Goal: Register for event/course

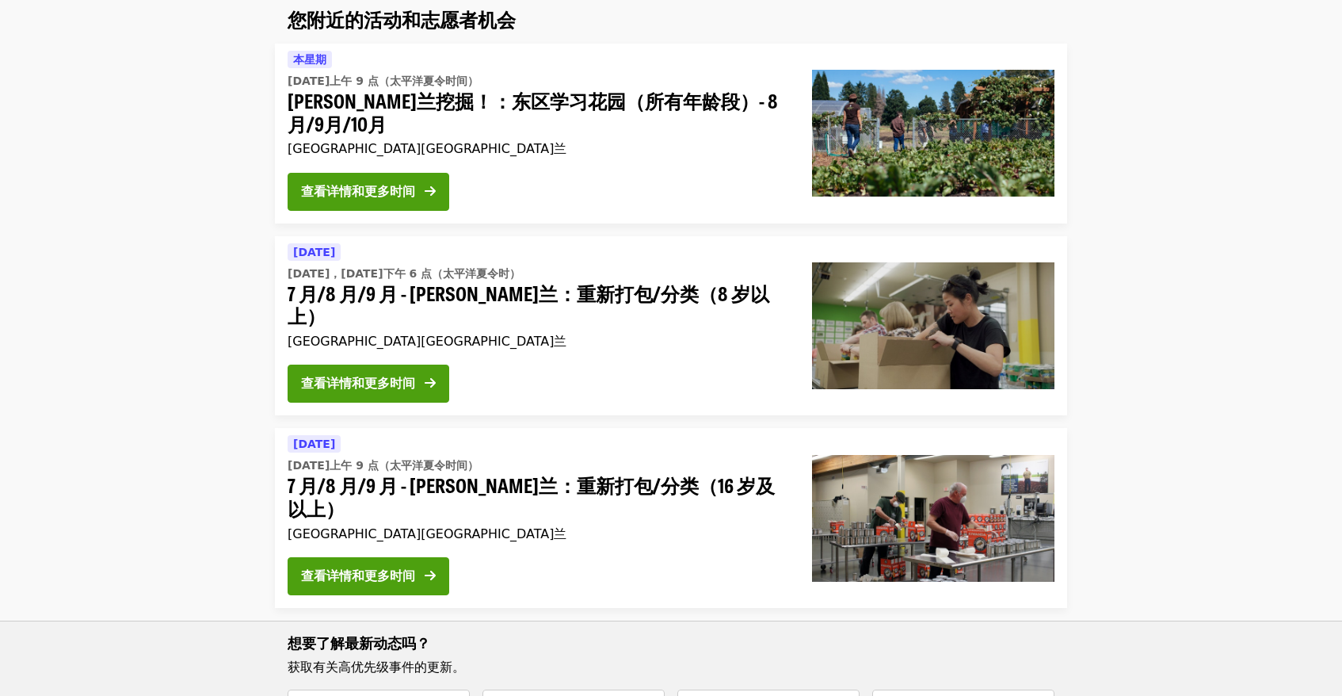
scroll to position [131, 0]
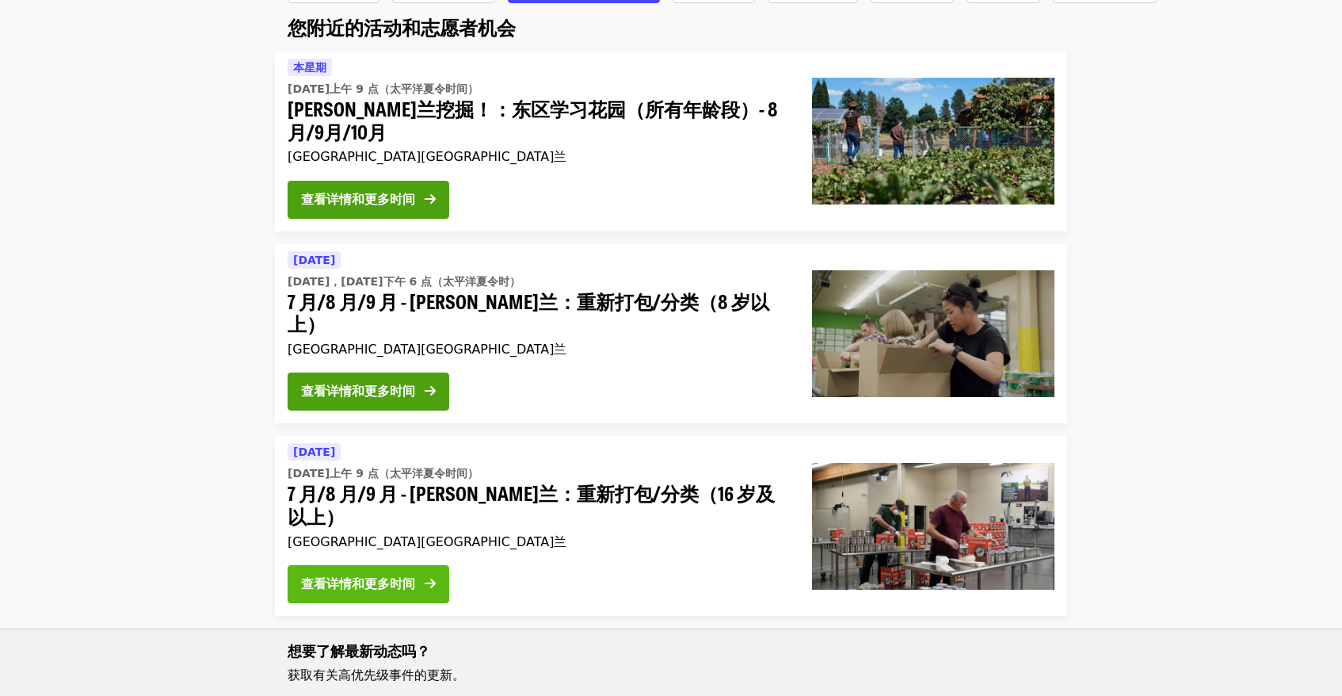
click at [369, 576] on font "查看详情和更多时间" at bounding box center [358, 583] width 114 height 15
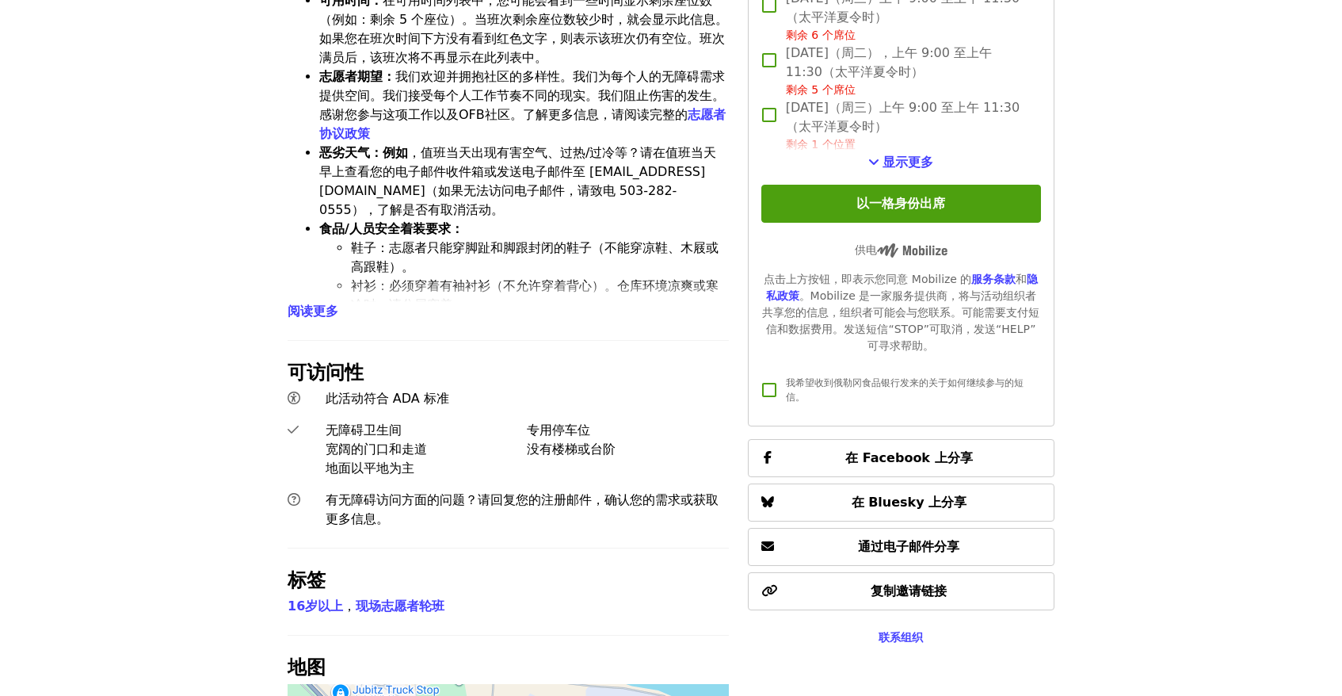
scroll to position [763, 0]
click at [295, 303] on font "阅读更多" at bounding box center [313, 310] width 51 height 15
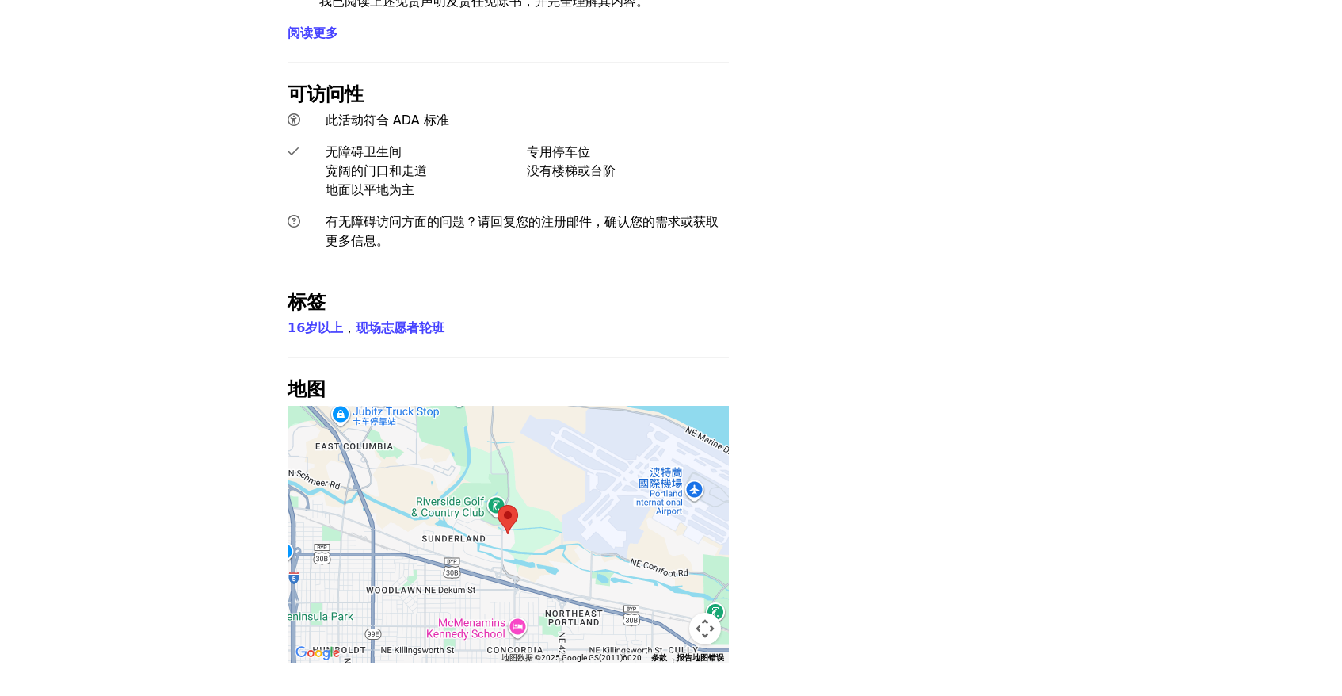
scroll to position [4340, 0]
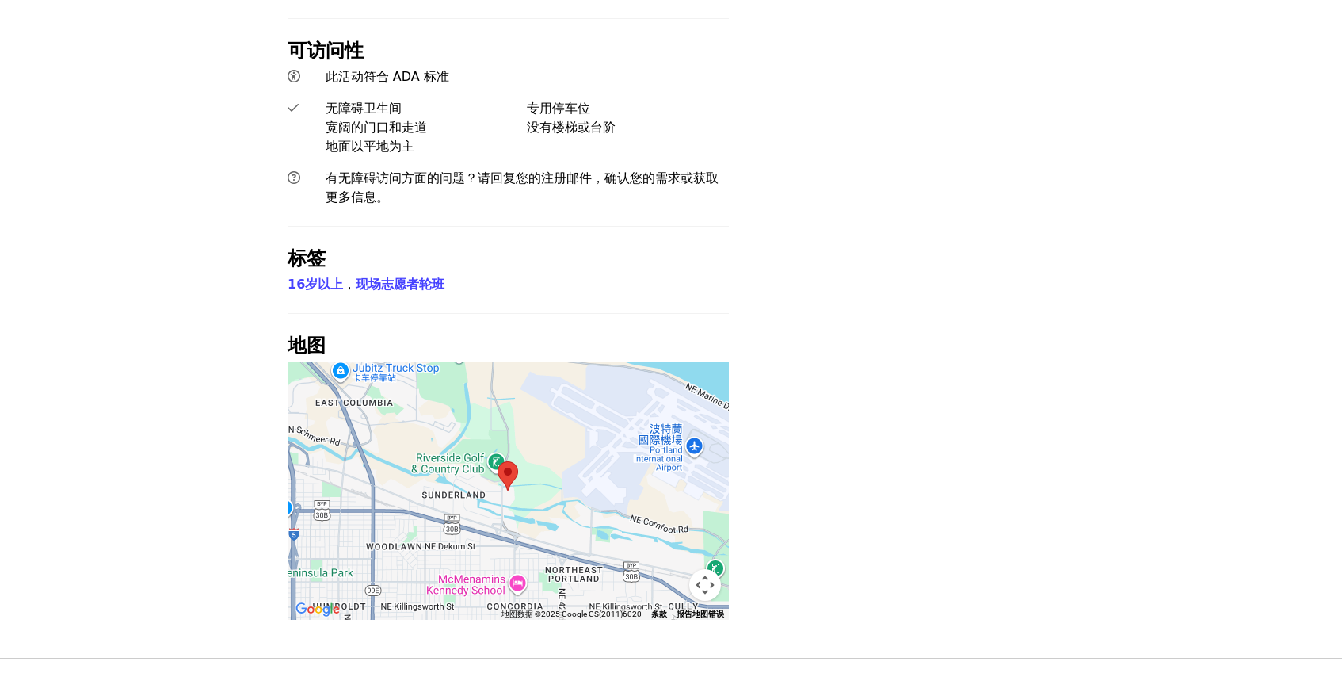
click at [495, 362] on div at bounding box center [508, 491] width 441 height 258
click at [498, 461] on area at bounding box center [498, 461] width 0 height 0
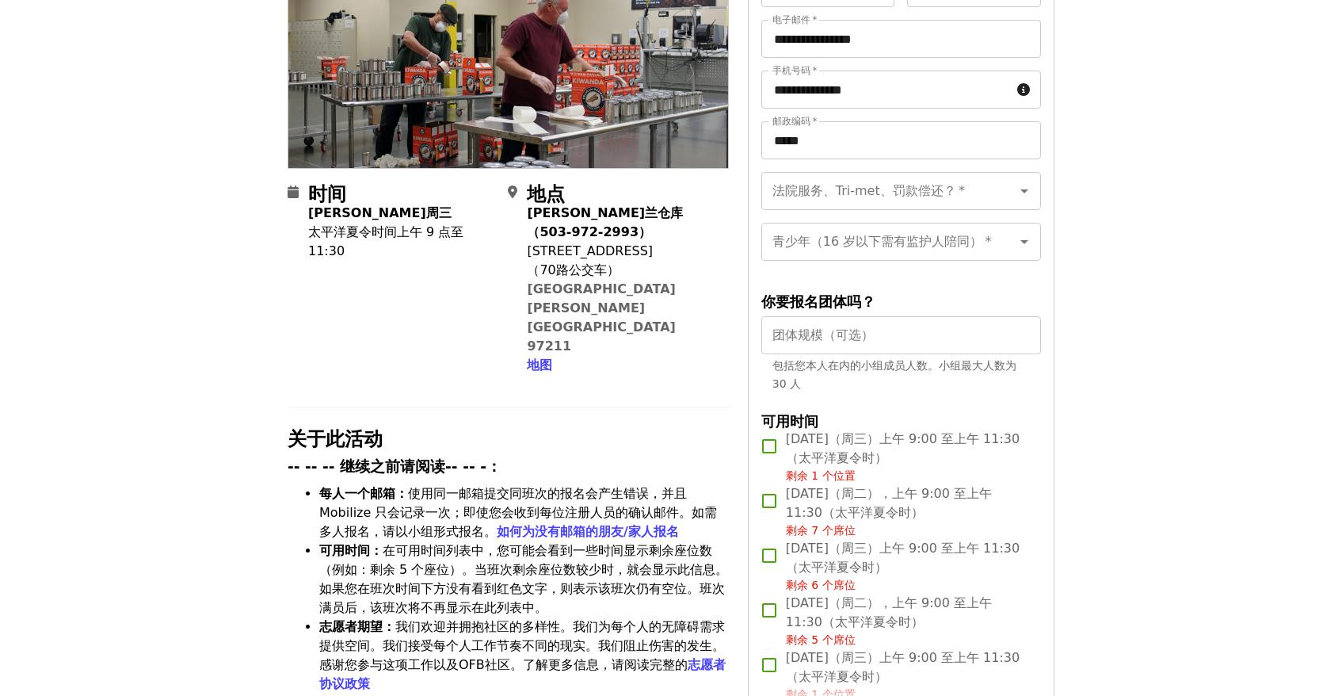
scroll to position [294, 0]
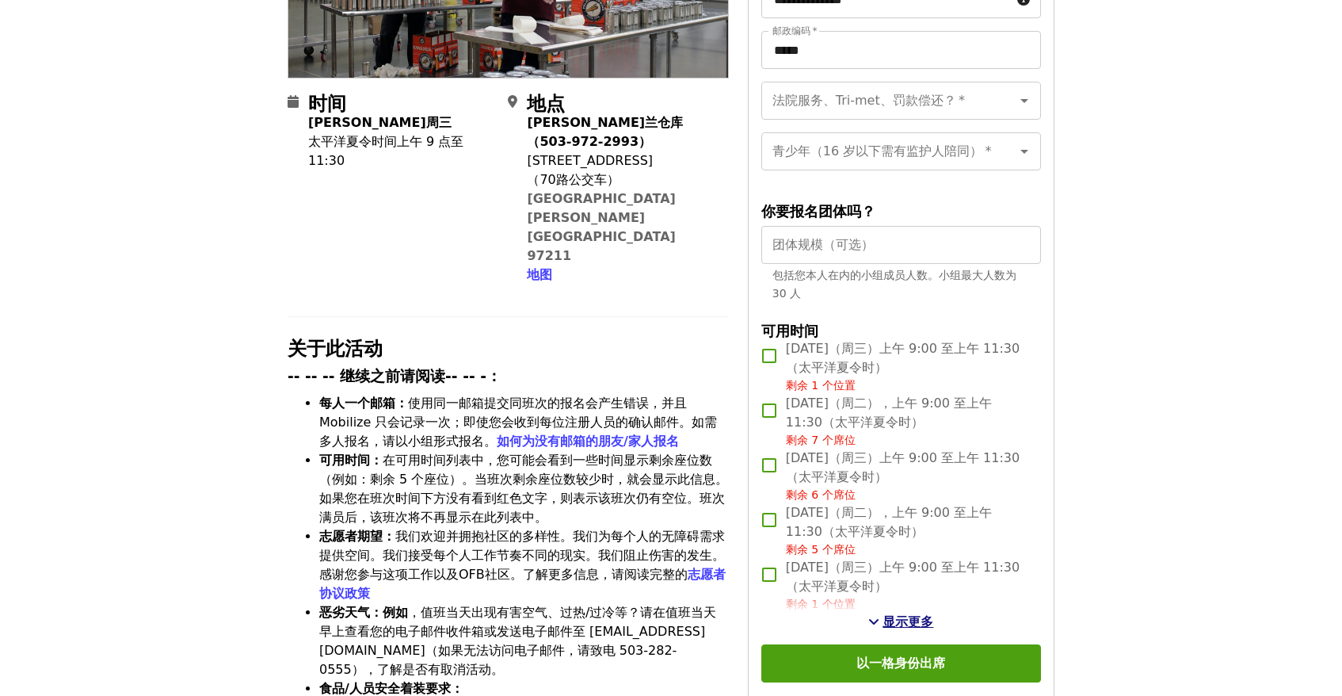
click at [883, 619] on font "显示更多" at bounding box center [908, 621] width 51 height 15
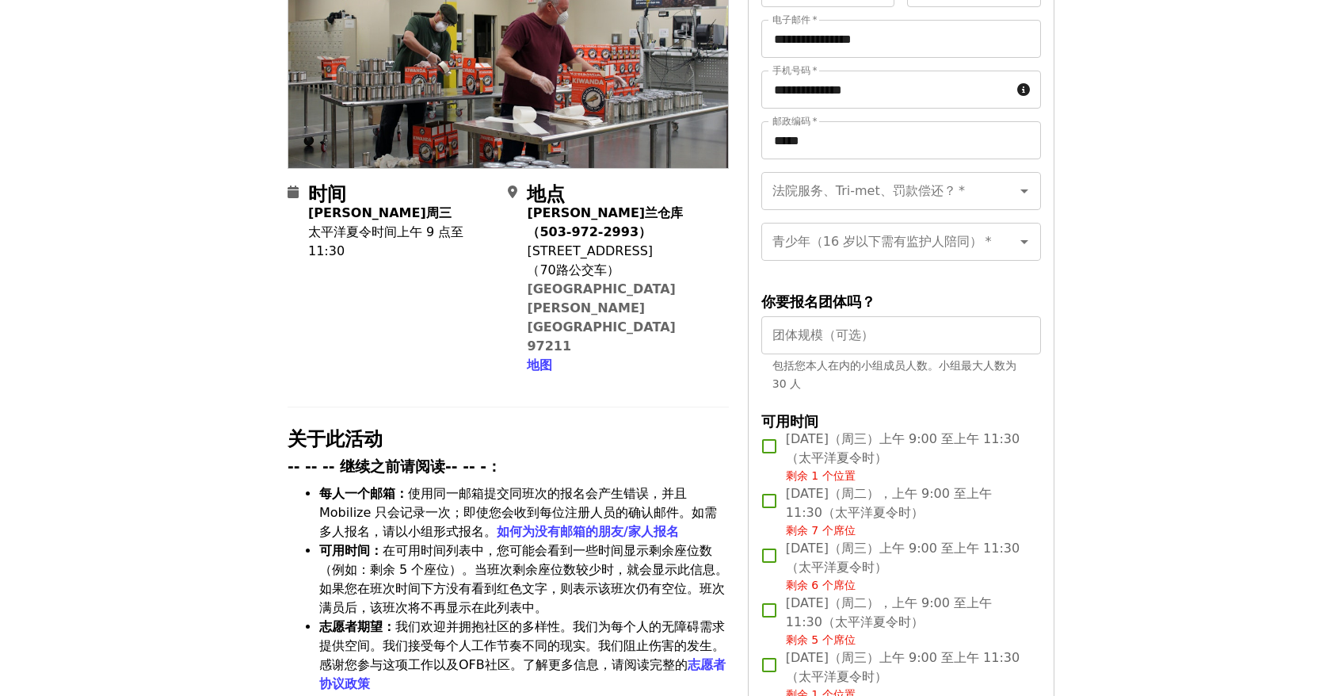
scroll to position [212, 0]
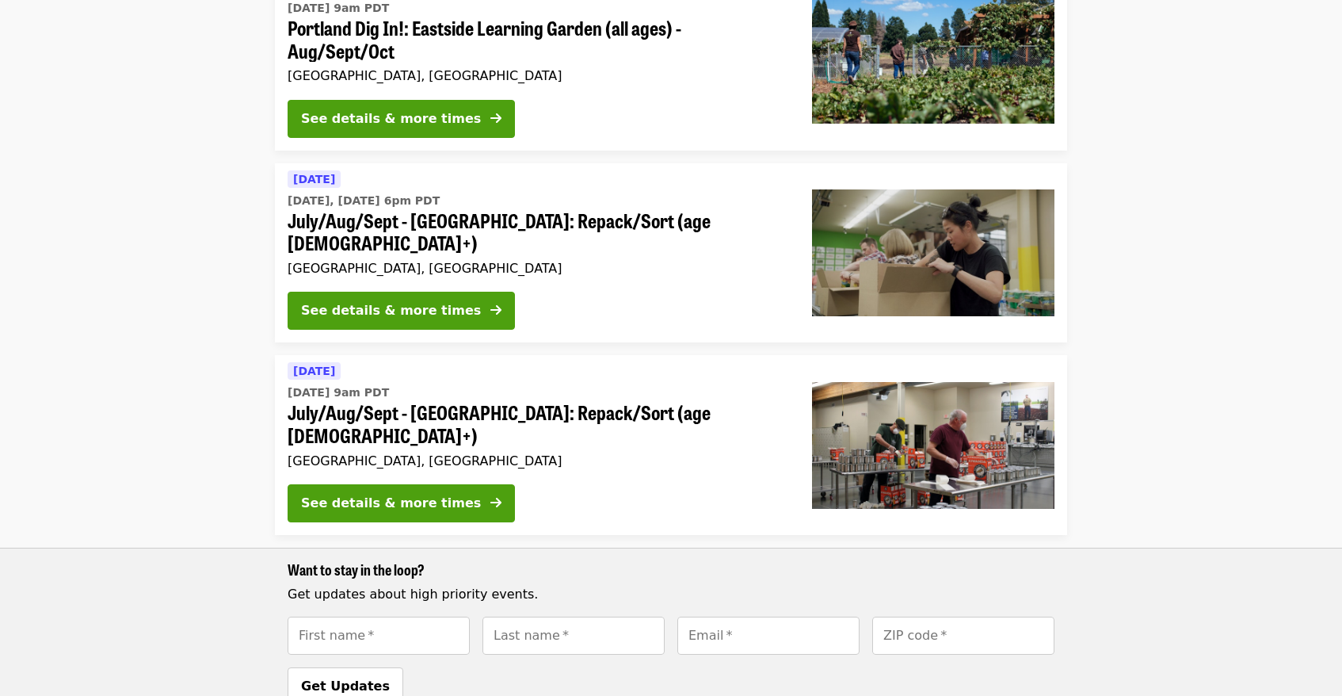
scroll to position [131, 0]
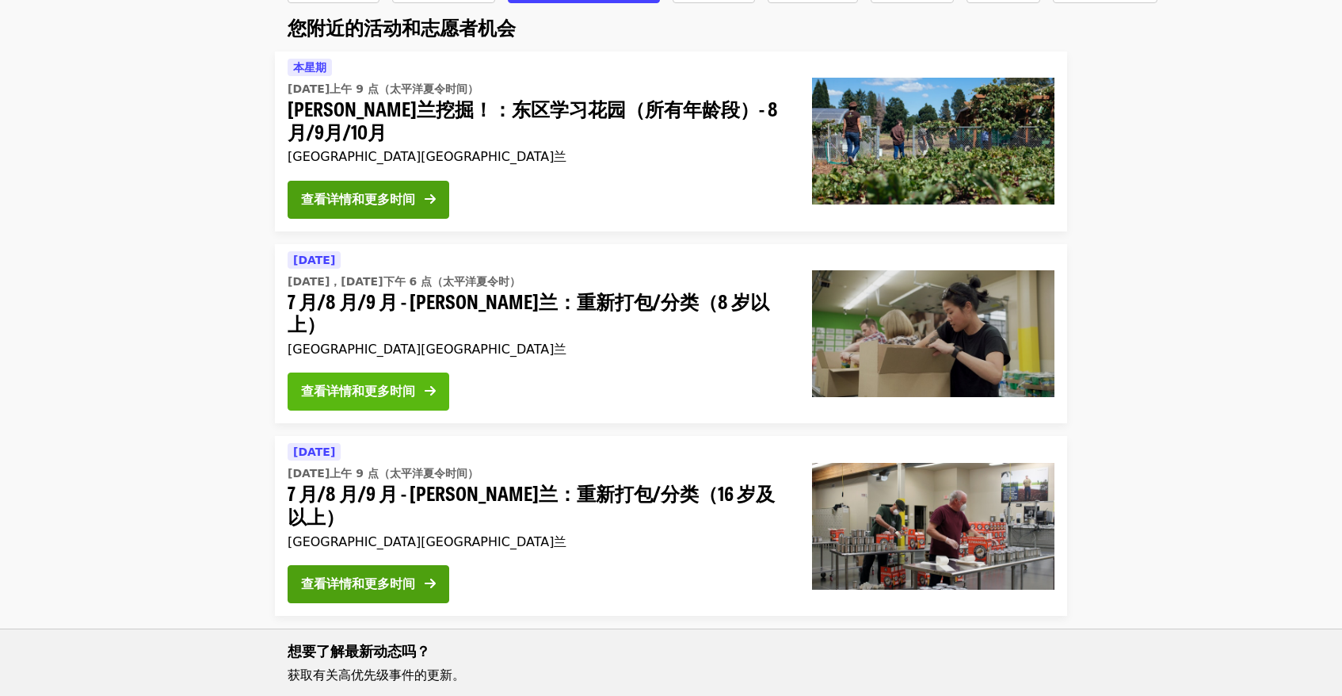
click at [372, 384] on font "查看详情和更多时间" at bounding box center [358, 391] width 114 height 15
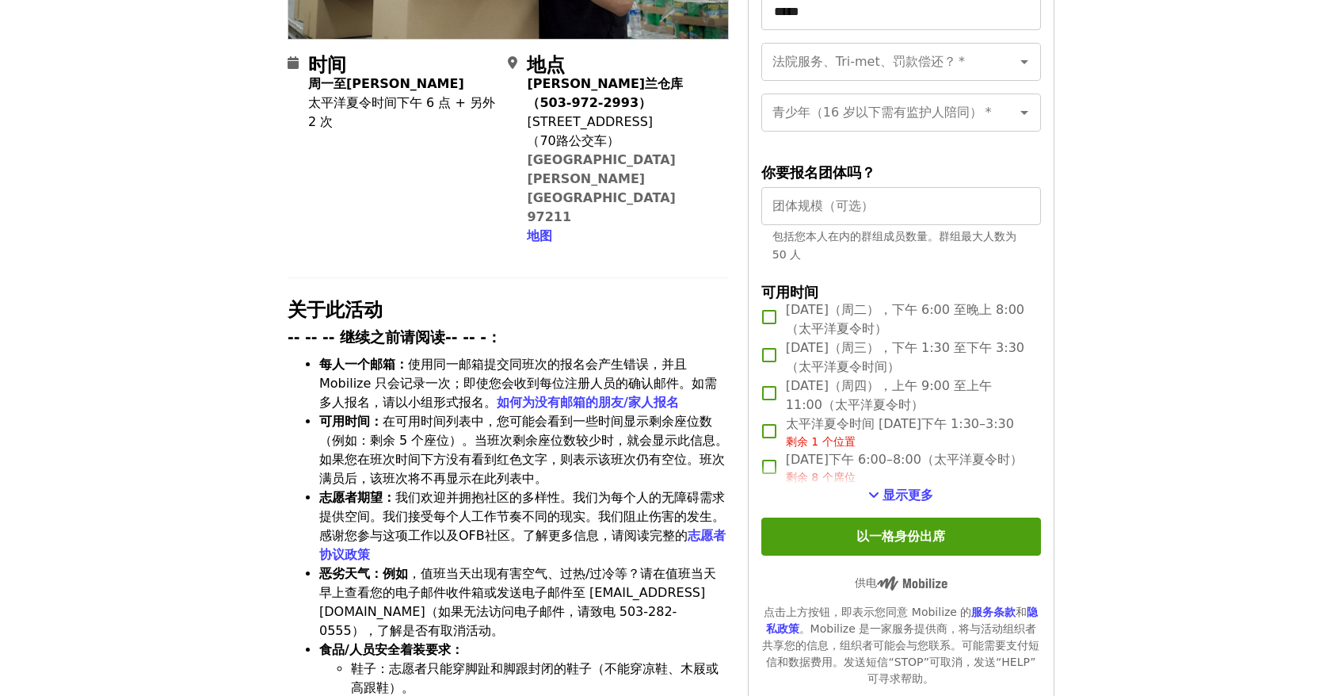
scroll to position [394, 0]
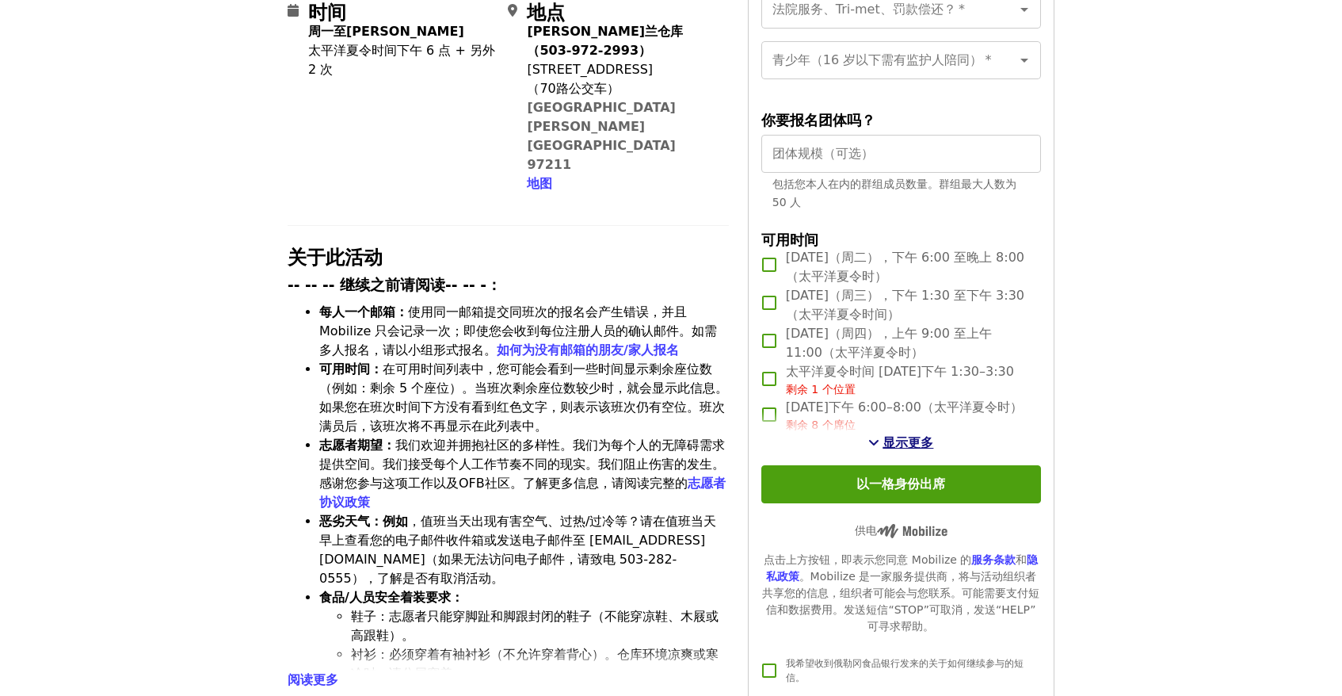
click at [899, 452] on button "显示更多" at bounding box center [901, 442] width 65 height 19
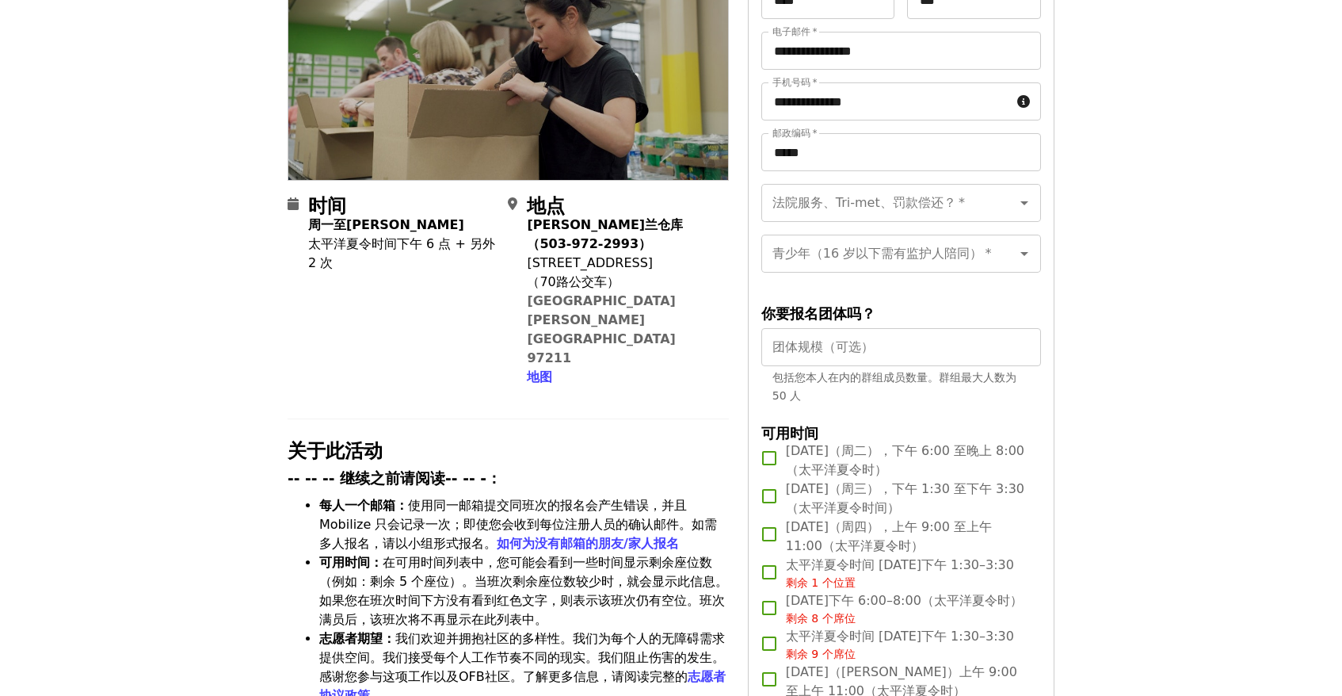
scroll to position [0, 0]
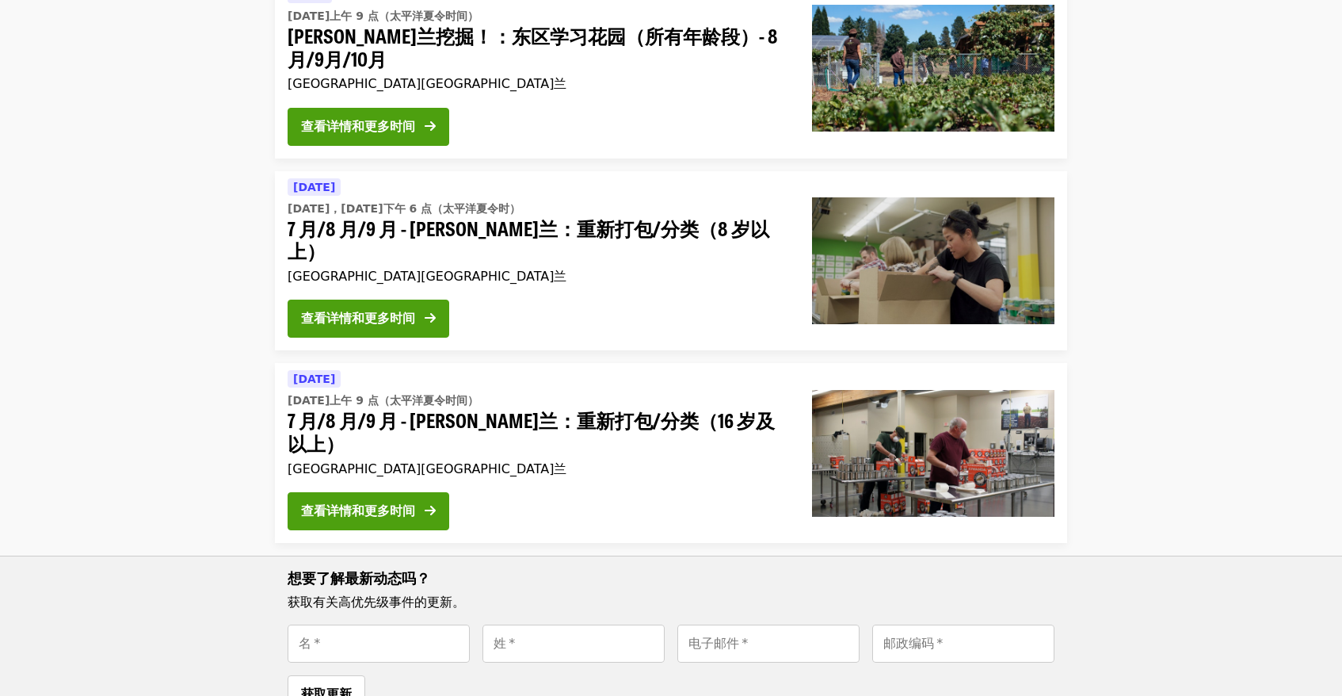
scroll to position [204, 0]
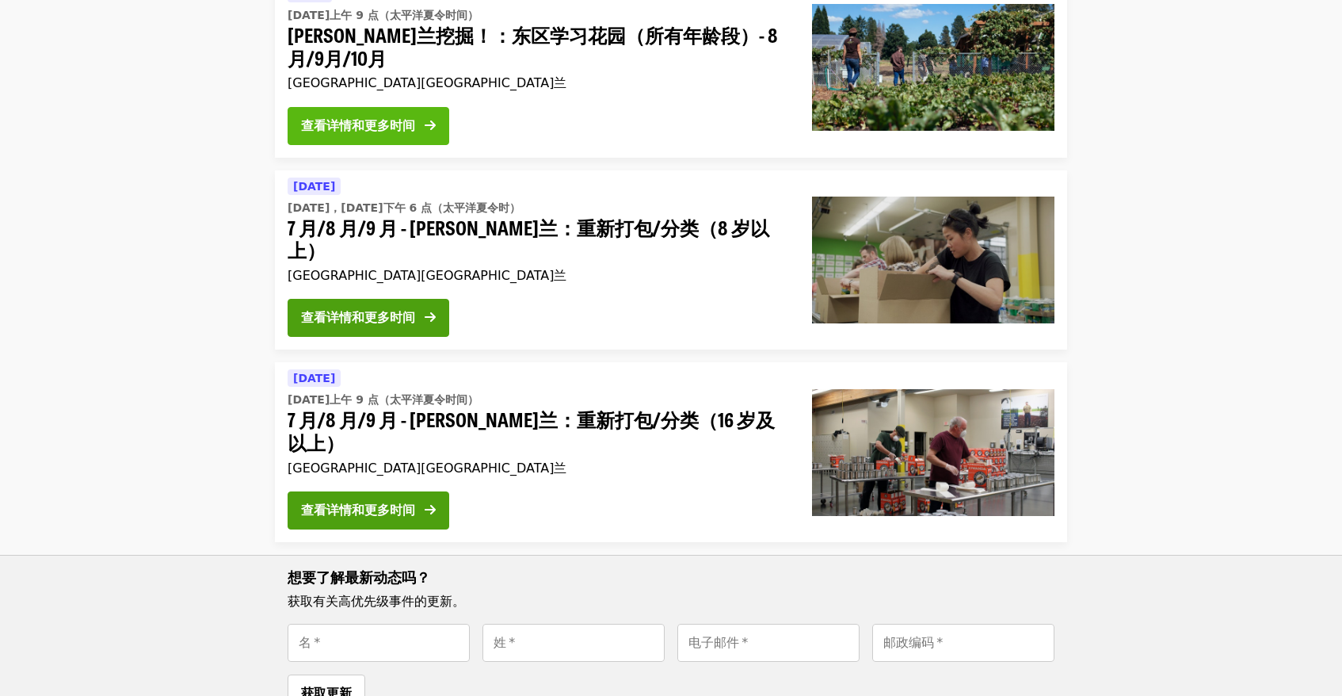
click at [401, 116] on div "查看详情和更多时间" at bounding box center [358, 125] width 114 height 19
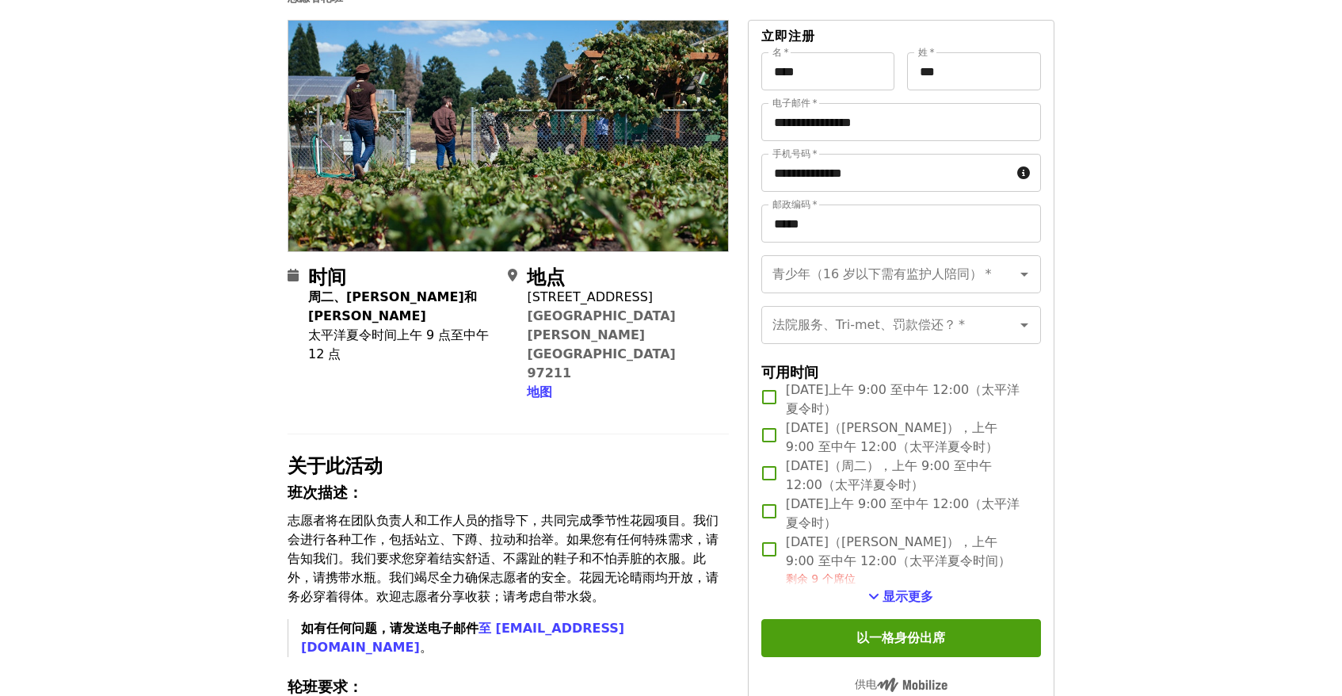
scroll to position [388, 0]
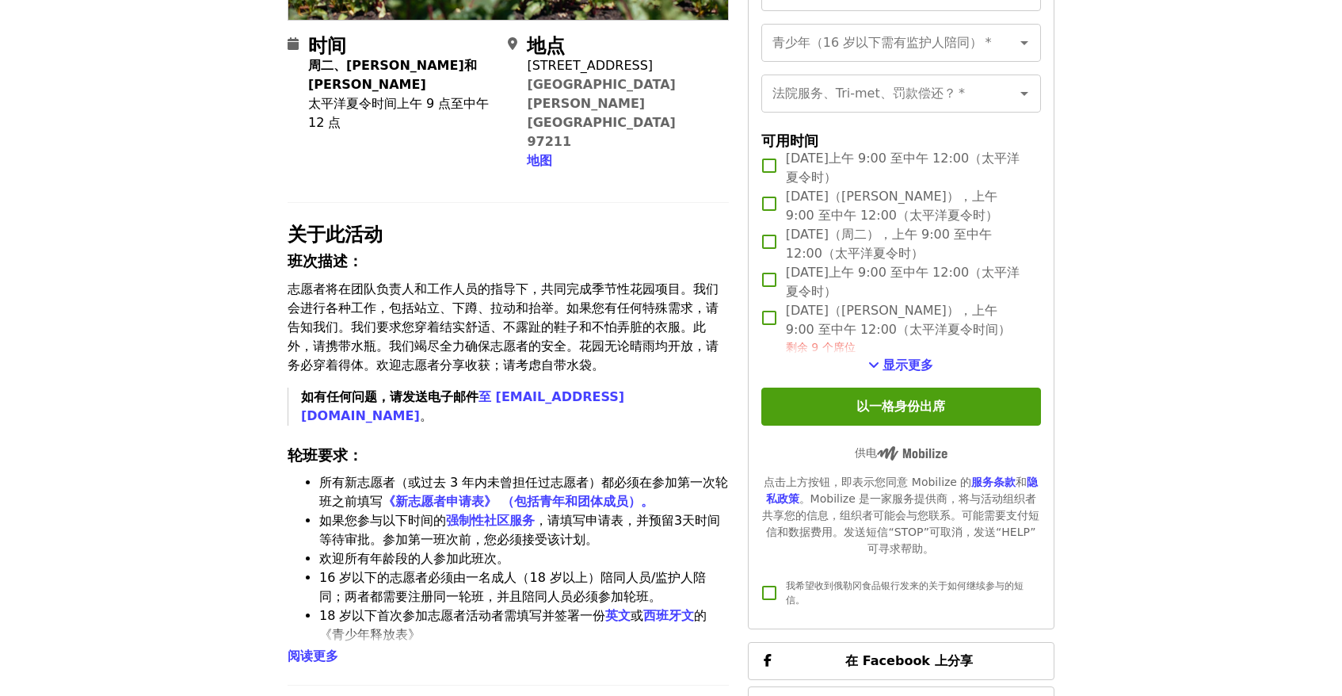
click at [319, 648] on font "阅读更多" at bounding box center [313, 655] width 51 height 15
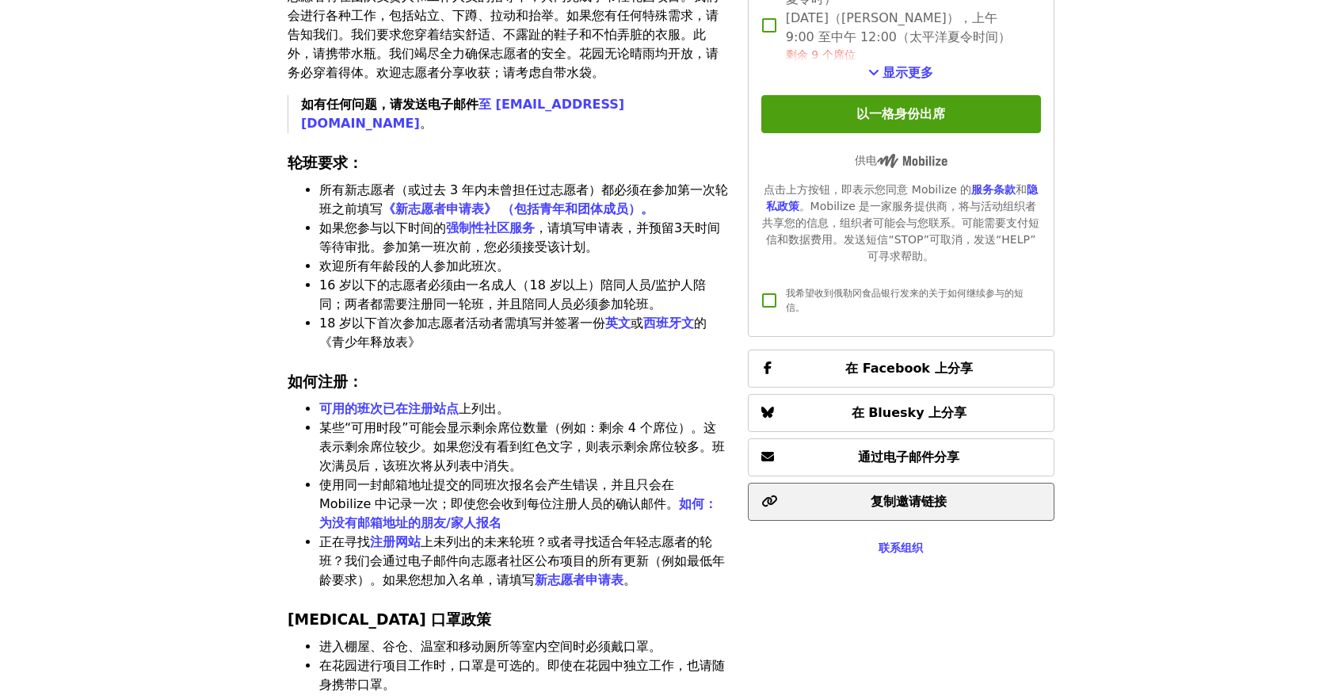
scroll to position [299, 0]
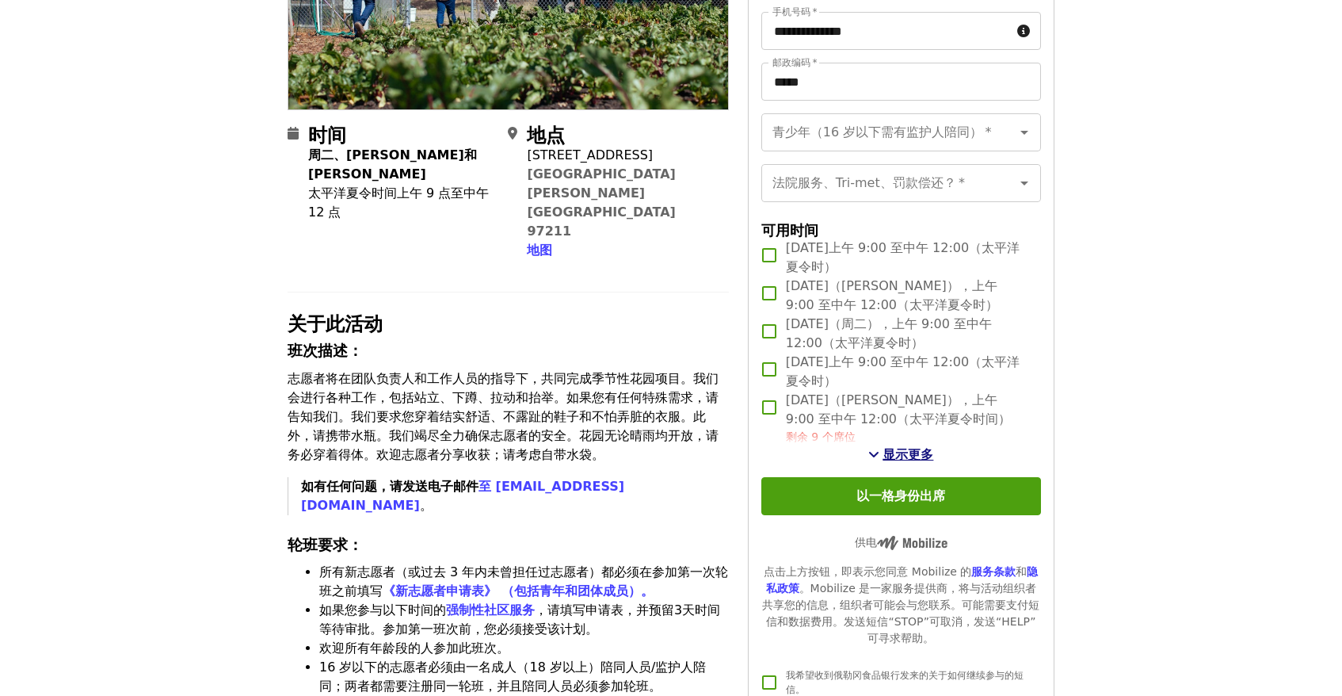
click at [901, 447] on font "显示更多" at bounding box center [908, 454] width 51 height 15
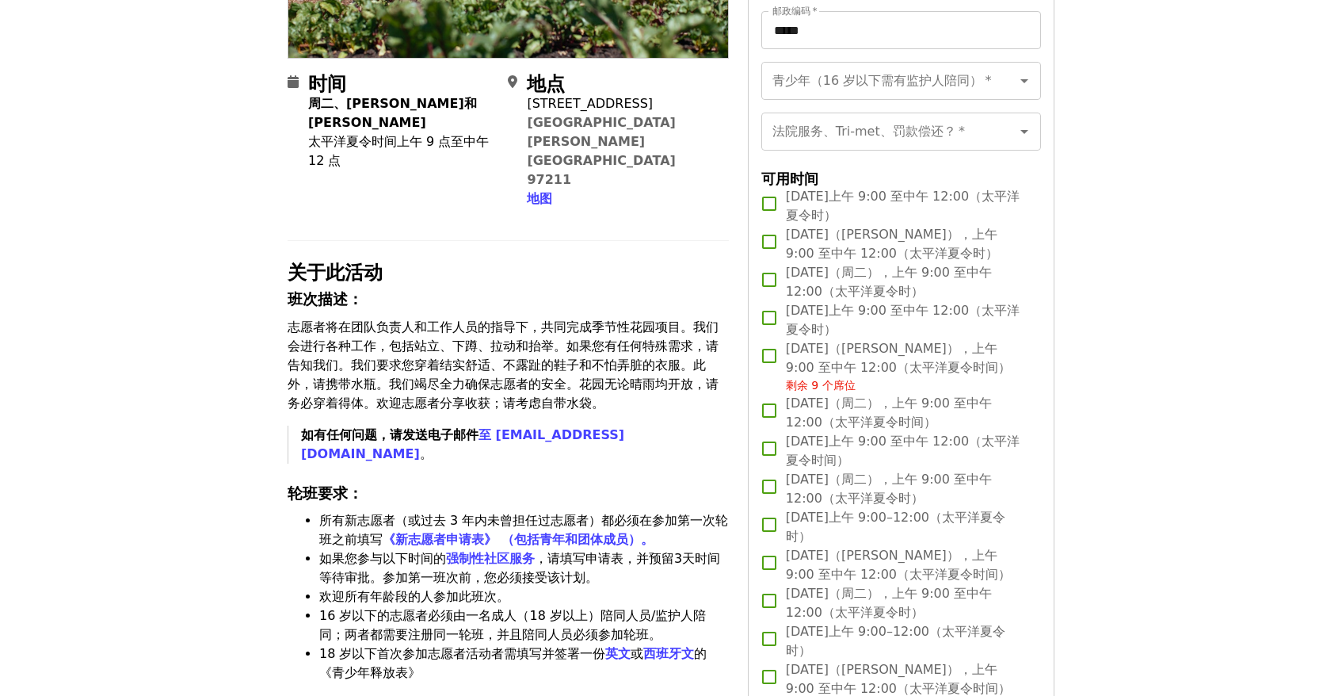
scroll to position [0, 0]
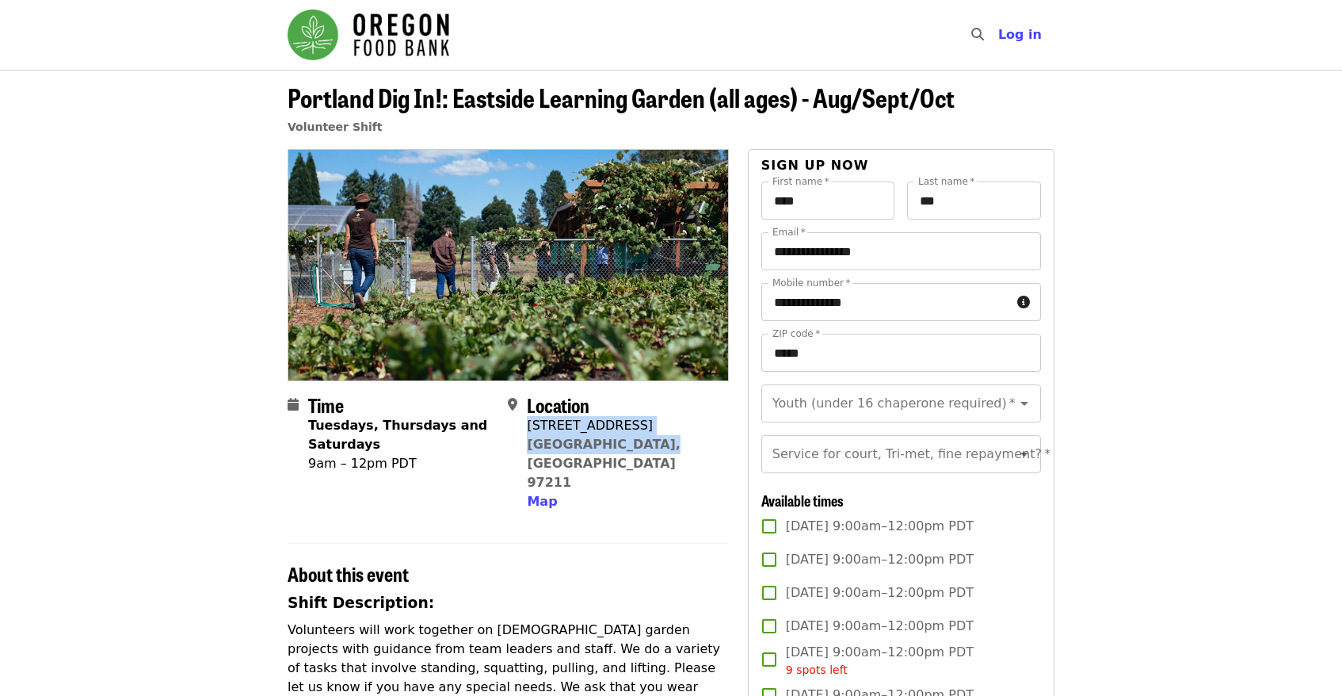
drag, startPoint x: 529, startPoint y: 422, endPoint x: 651, endPoint y: 453, distance: 126.7
click at [651, 453] on div "Location [STREET_ADDRESS][PERSON_NAME] Map" at bounding box center [612, 453] width 208 height 118
copy span "[STREET_ADDRESS][PERSON_NAME]"
